Goal: Information Seeking & Learning: Learn about a topic

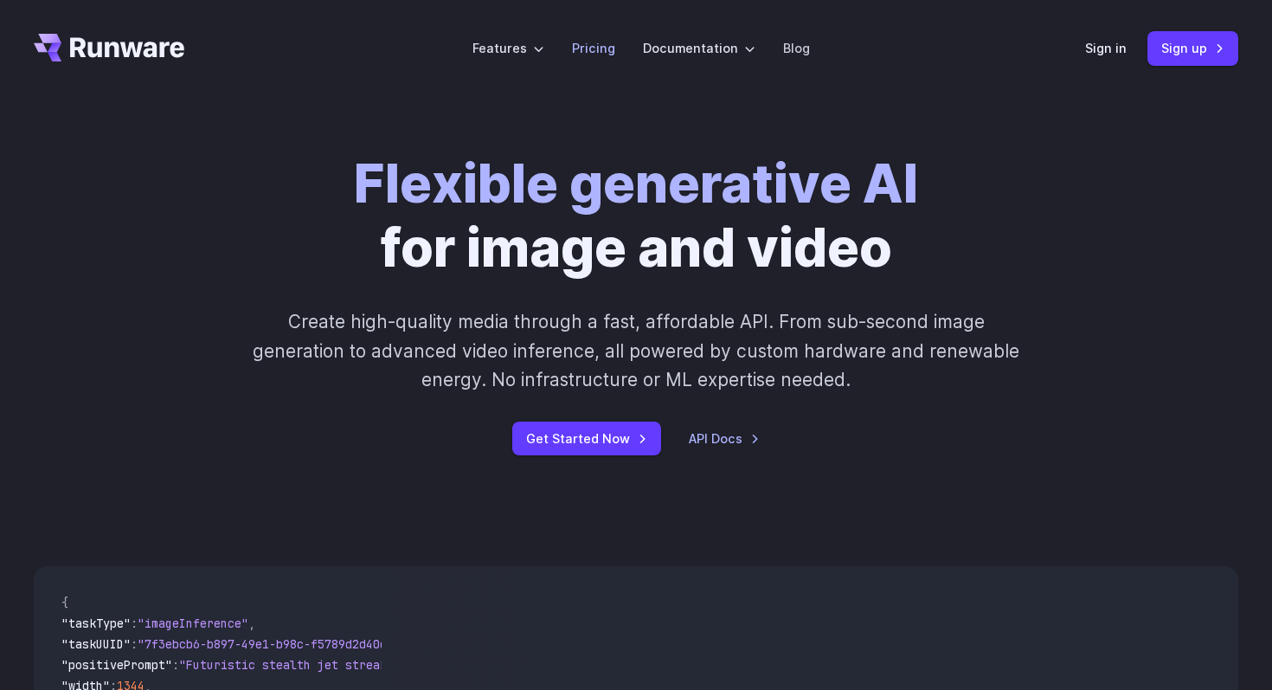
click at [588, 48] on link "Pricing" at bounding box center [593, 48] width 43 height 20
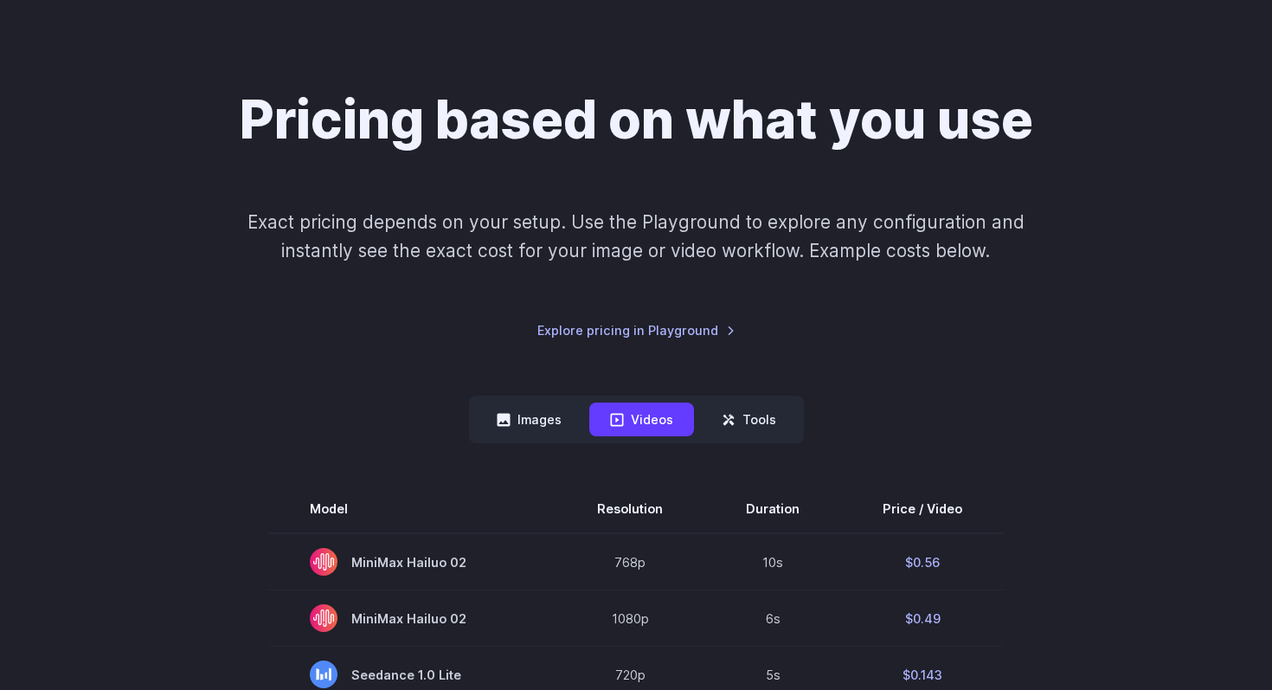
scroll to position [228, 0]
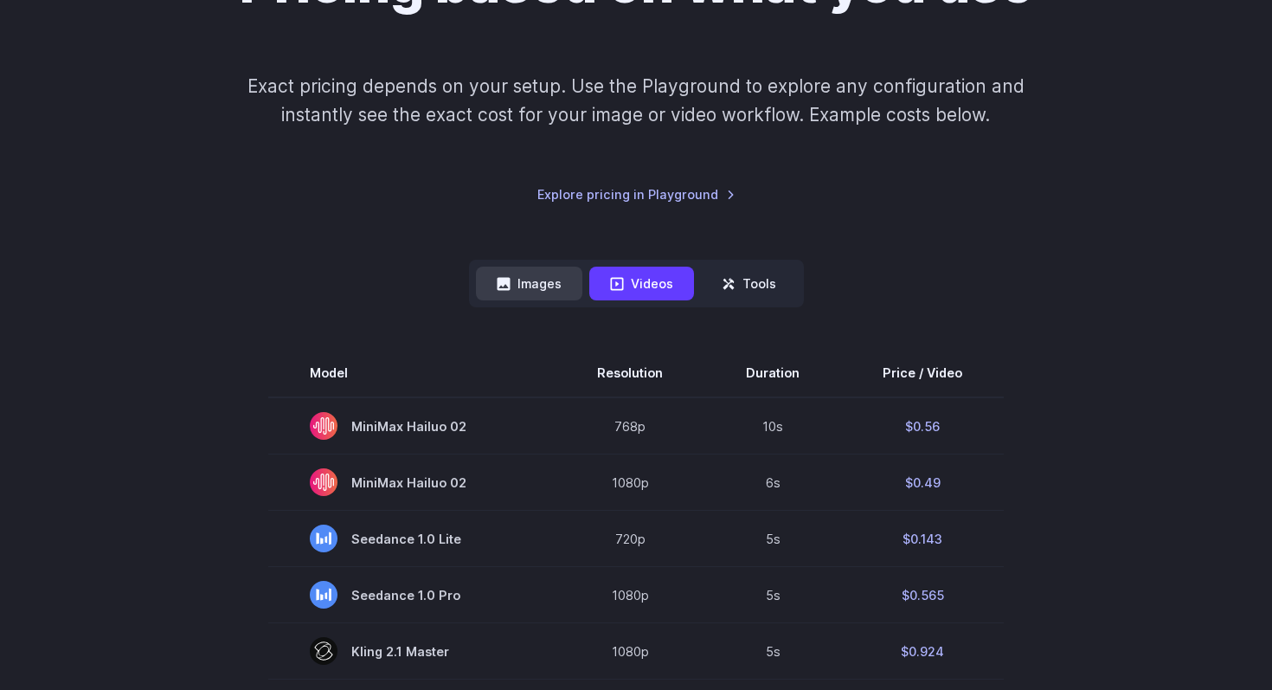
click at [551, 291] on button "Images" at bounding box center [529, 284] width 106 height 34
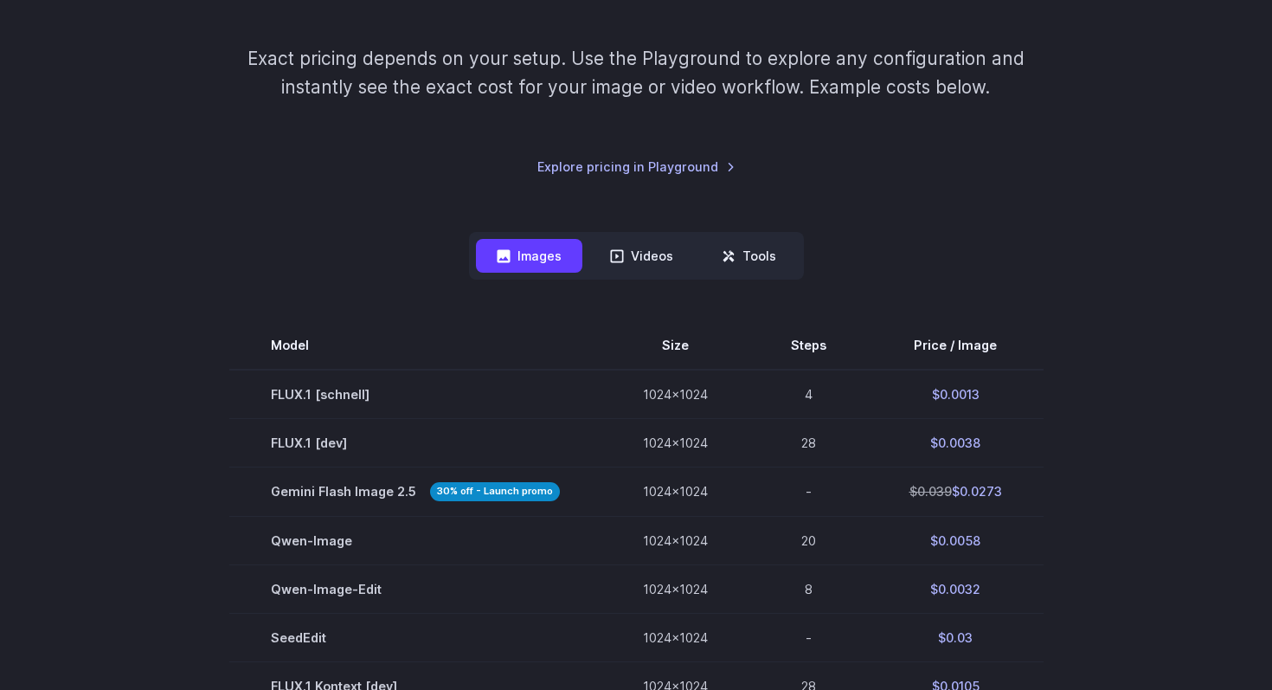
scroll to position [244, 0]
